Goal: Book appointment/travel/reservation

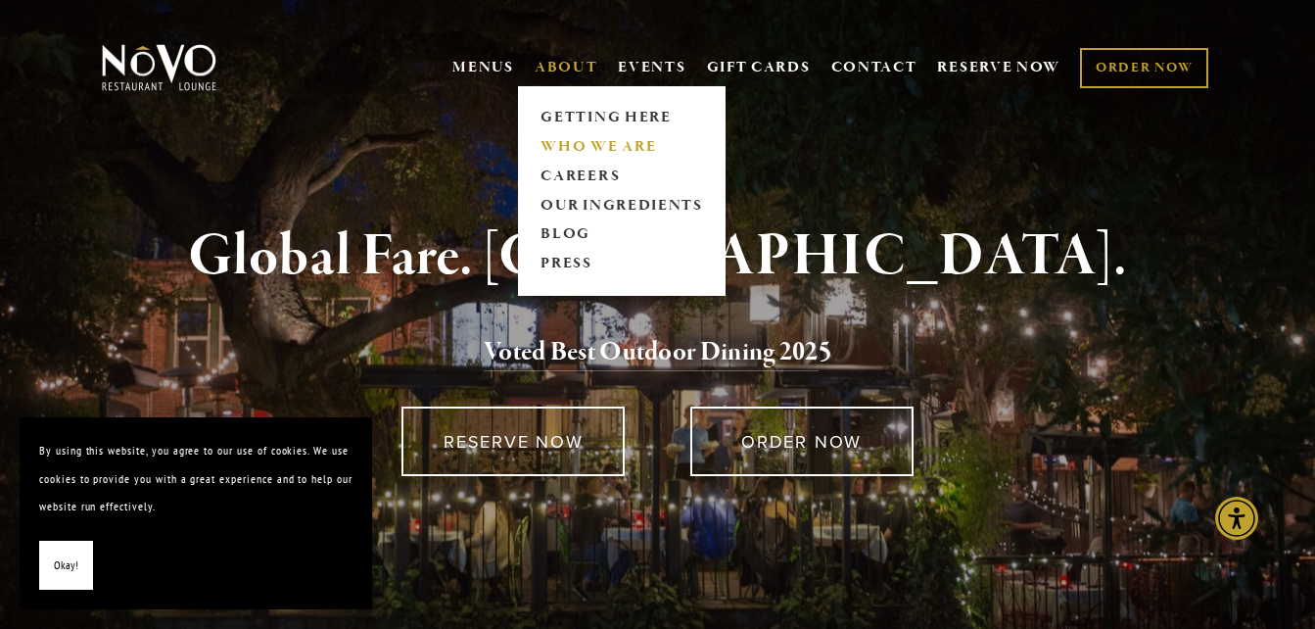
click at [568, 134] on link "WHO WE ARE" at bounding box center [622, 146] width 174 height 29
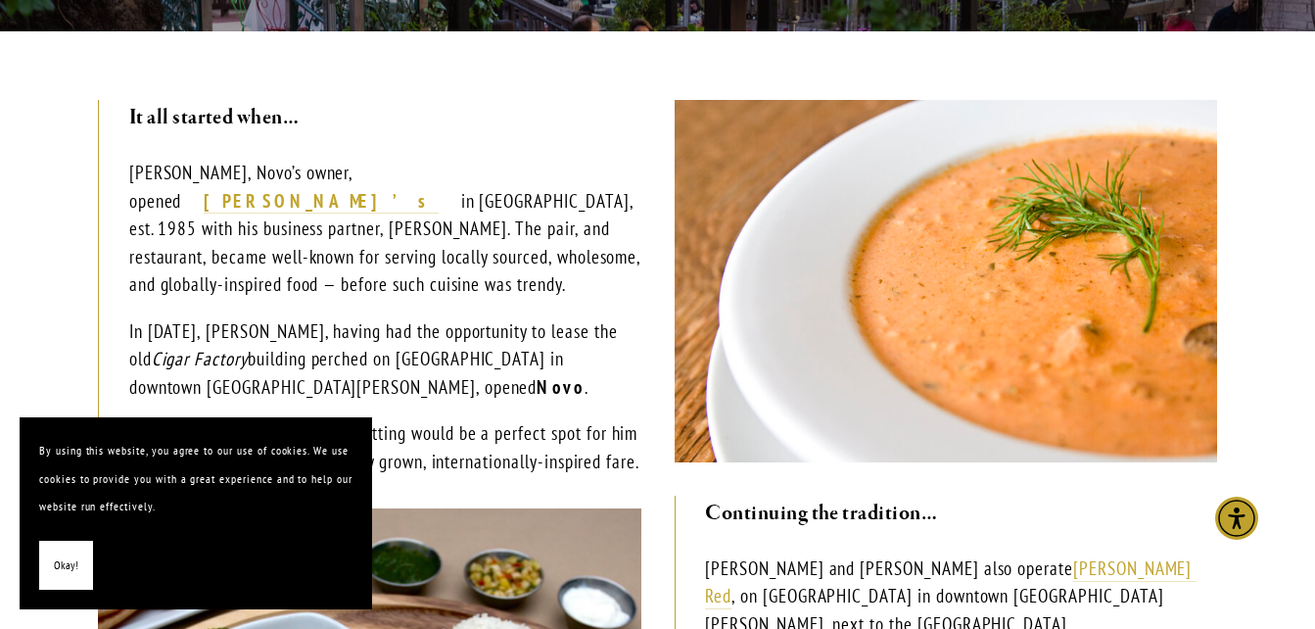
scroll to position [392, 0]
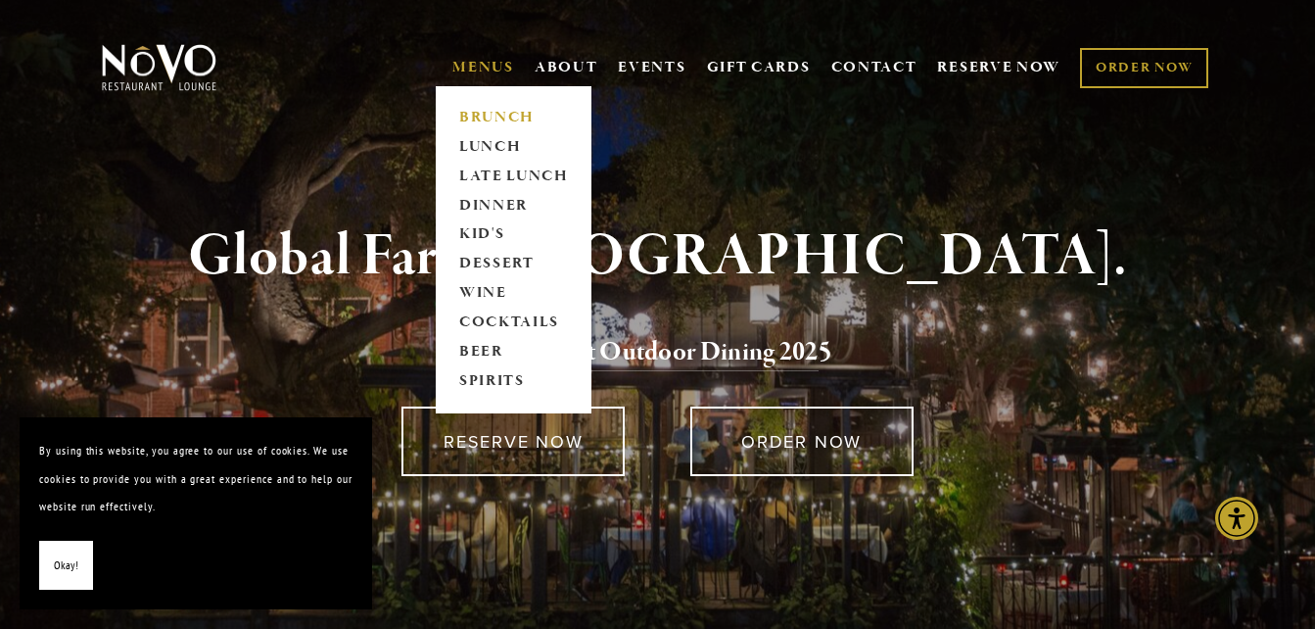
click at [482, 116] on link "BRUNCH" at bounding box center [513, 117] width 122 height 29
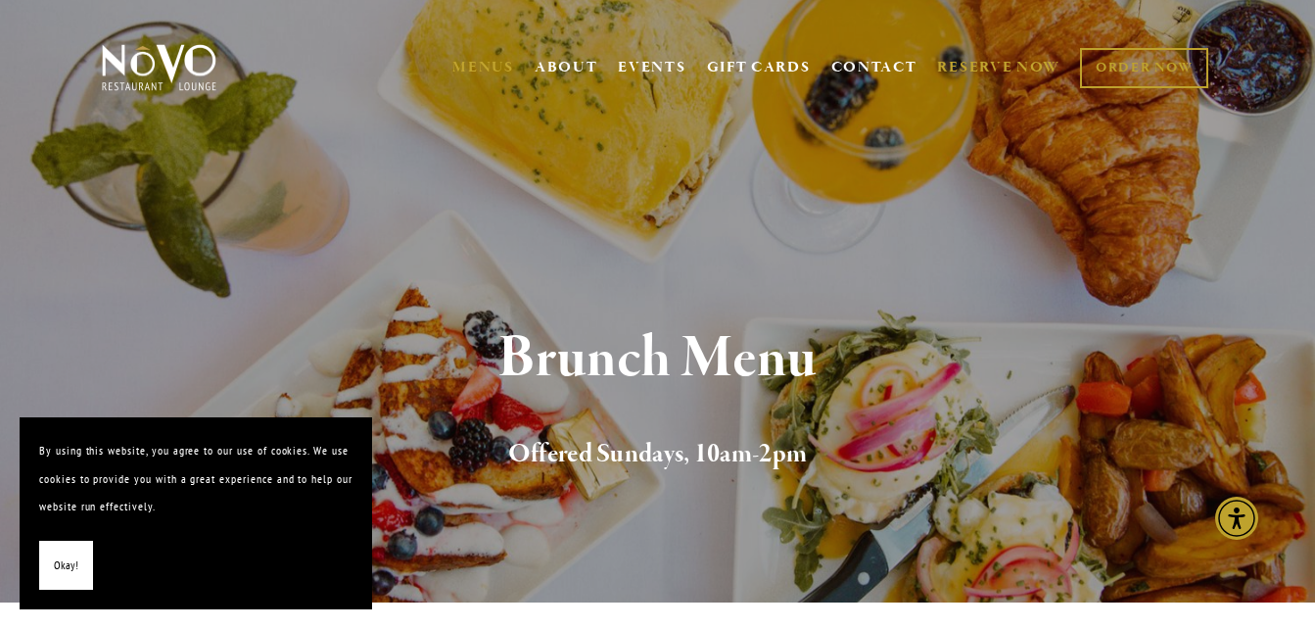
click at [1014, 53] on link "RESERVE NOW" at bounding box center [998, 67] width 123 height 37
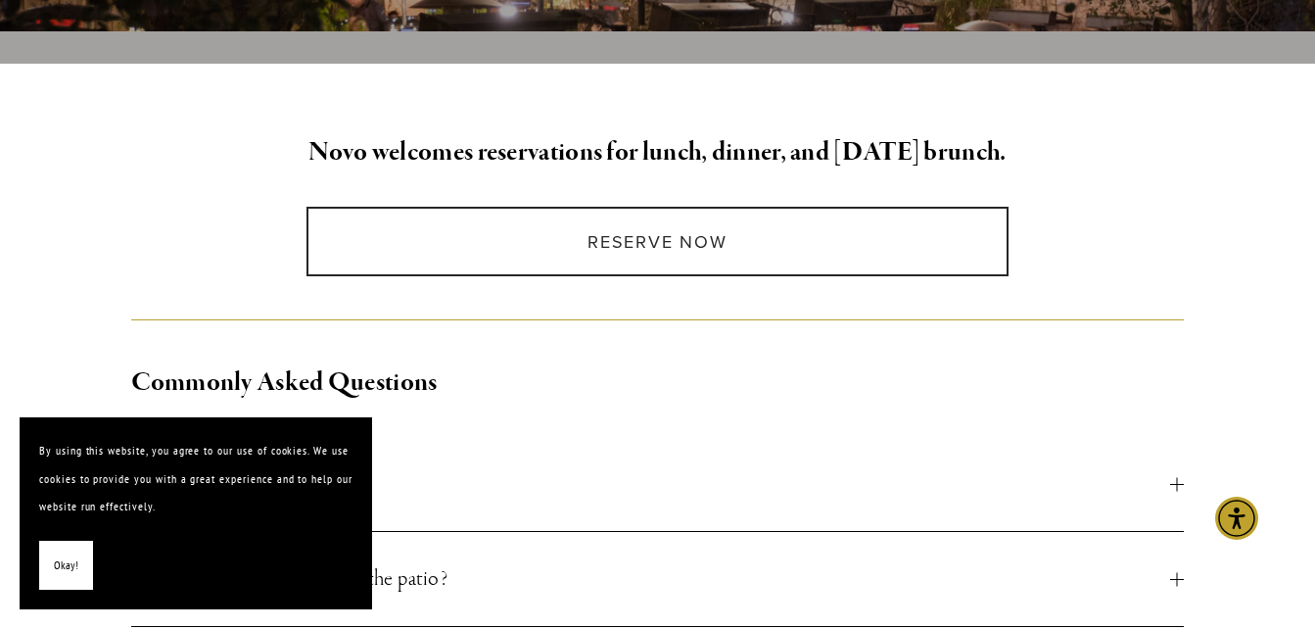
scroll to position [490, 0]
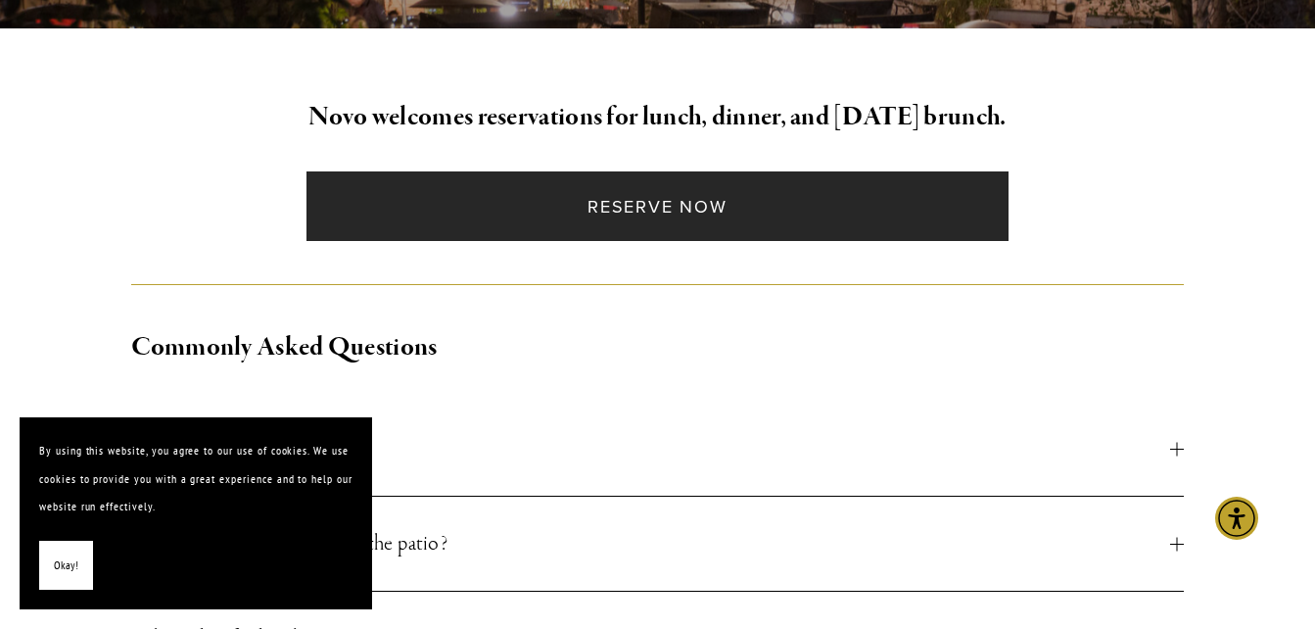
click at [945, 200] on link "Reserve Now" at bounding box center [658, 206] width 702 height 70
